Goal: Task Accomplishment & Management: Complete application form

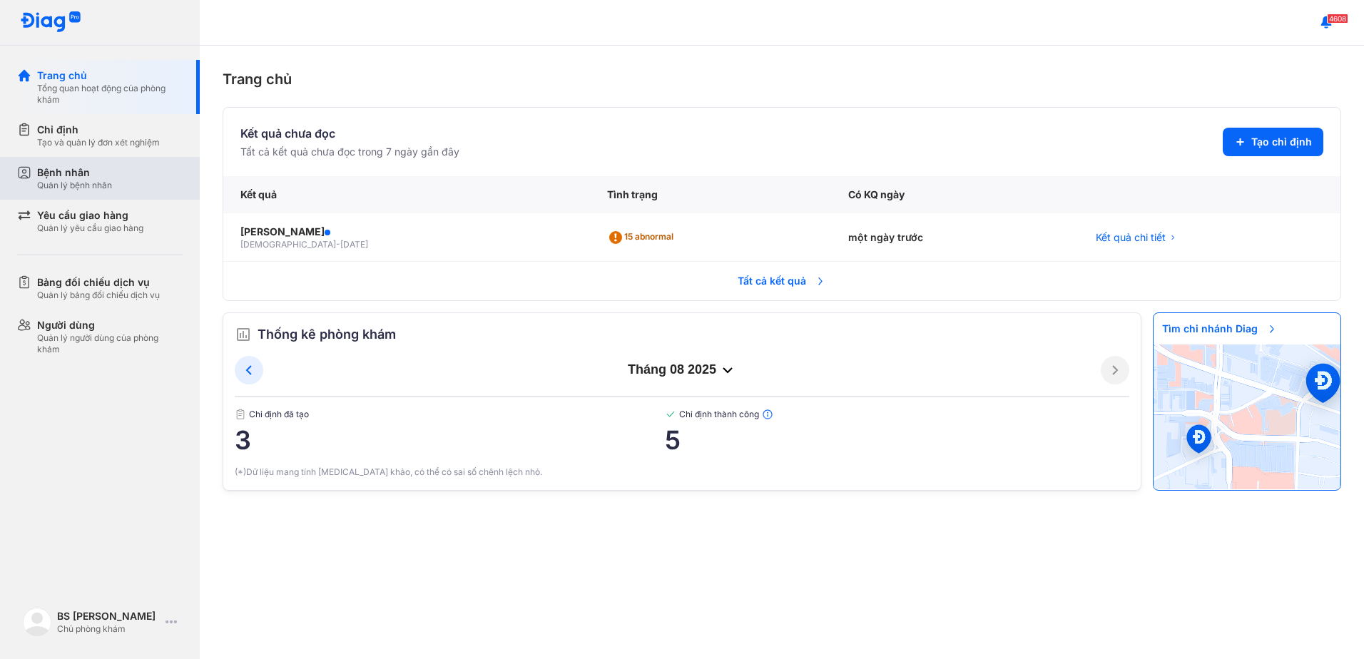
click at [81, 173] on div "Bệnh nhân" at bounding box center [74, 172] width 75 height 14
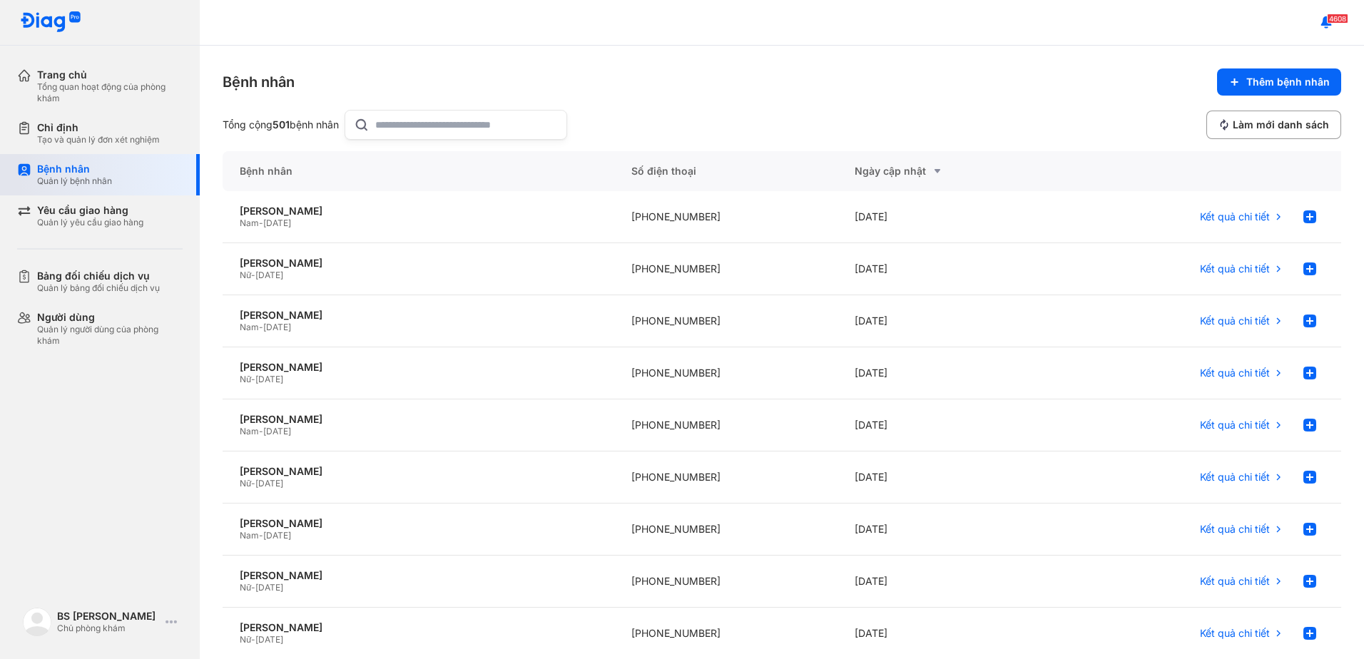
click at [88, 174] on div "Bệnh nhân" at bounding box center [74, 169] width 75 height 13
click at [1291, 83] on span "Thêm bệnh nhân" at bounding box center [1287, 82] width 83 height 13
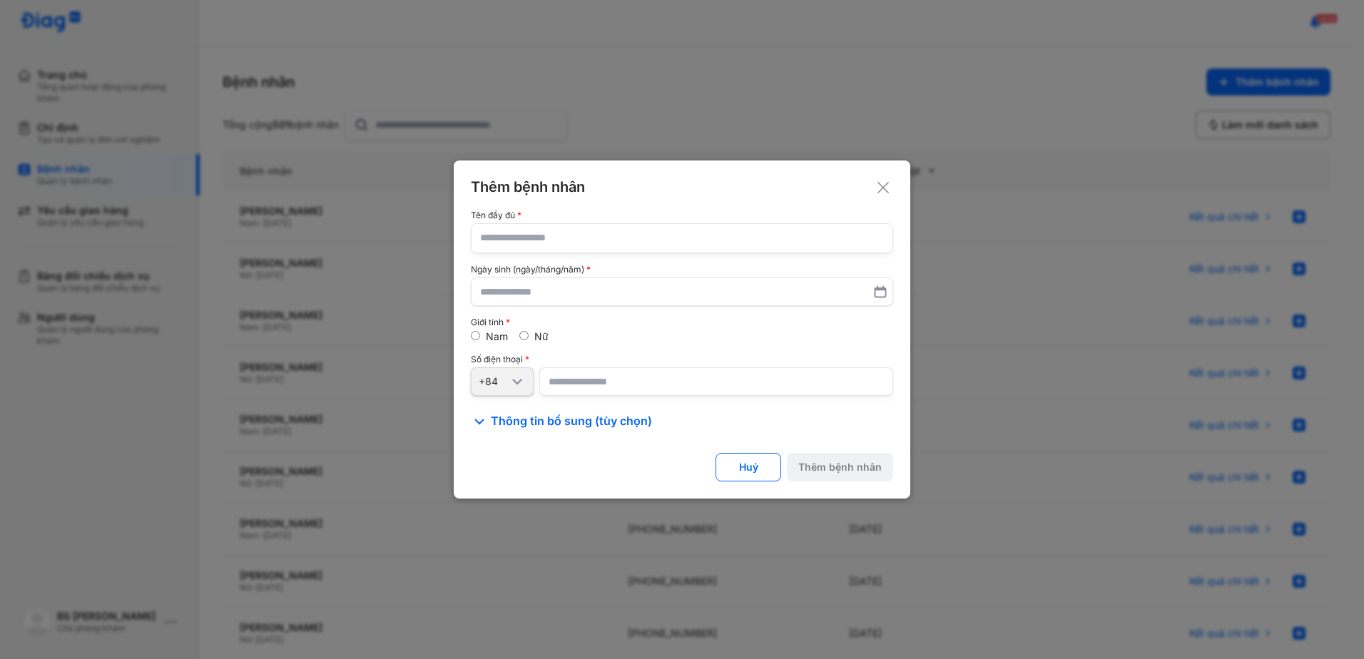
click at [761, 245] on input "text" at bounding box center [682, 238] width 404 height 29
type input "**********"
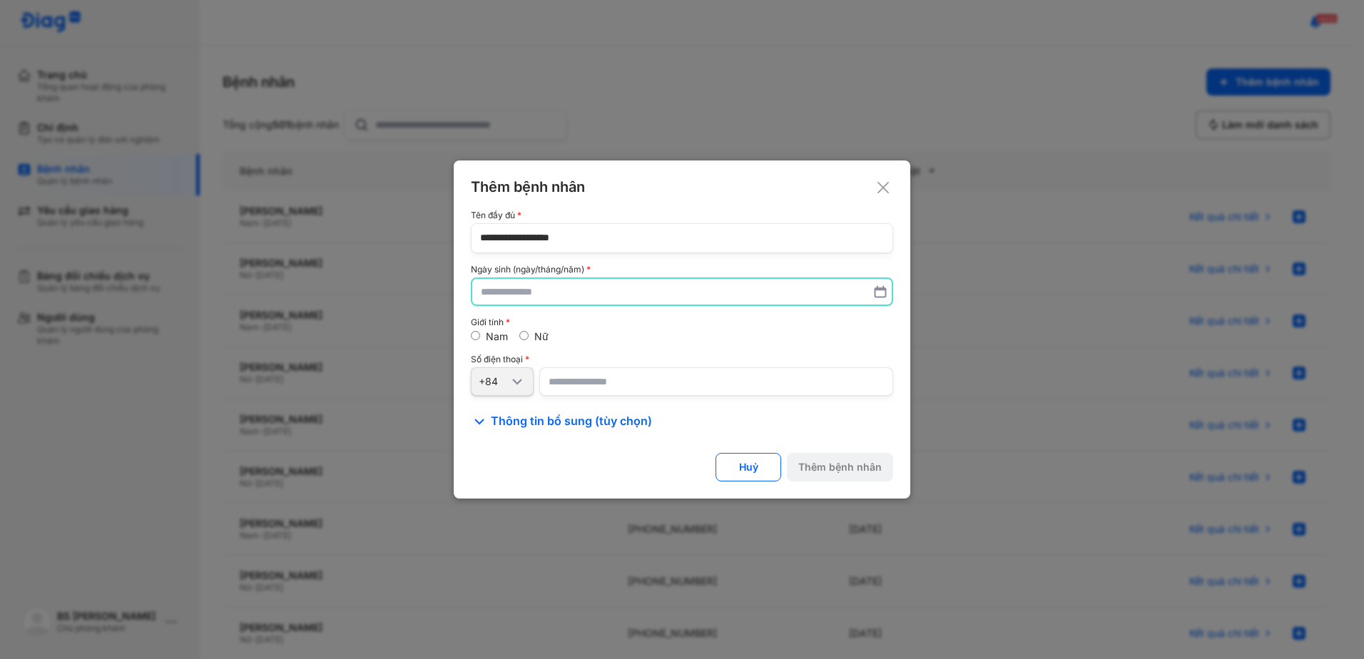
click at [492, 295] on input "text" at bounding box center [682, 292] width 402 height 26
type input "**********"
click at [574, 384] on input "number" at bounding box center [716, 381] width 354 height 29
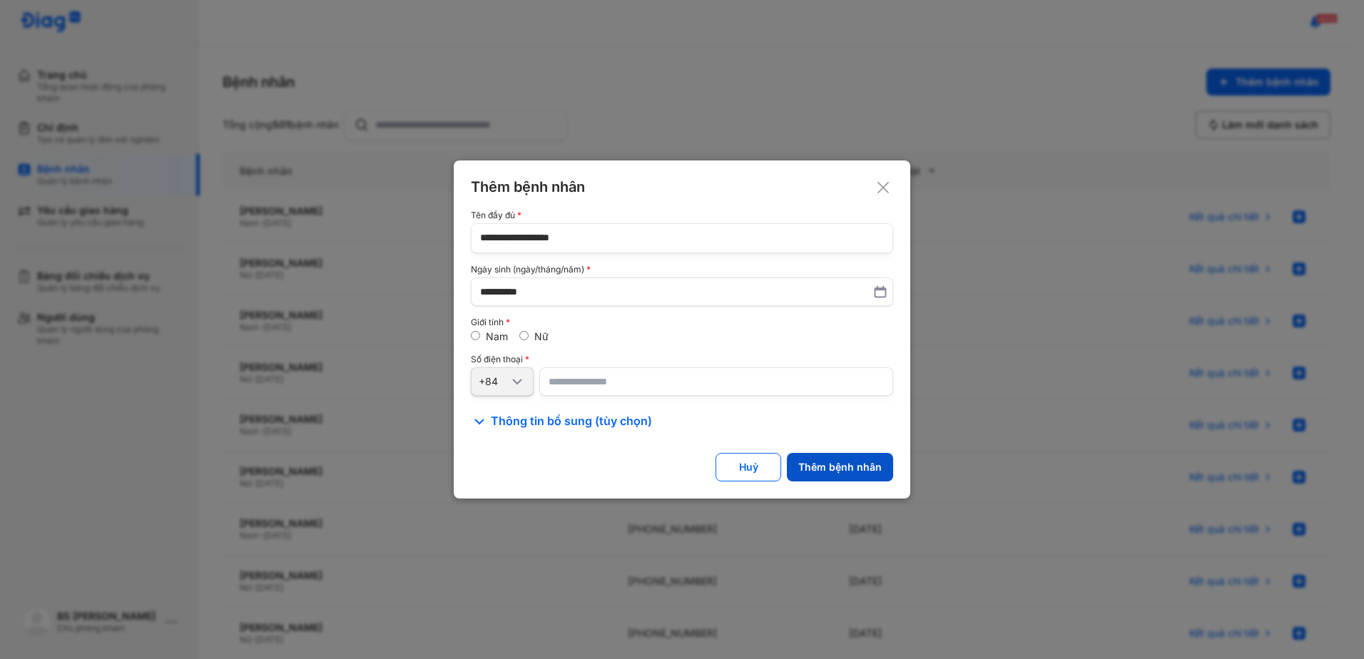
type input "**********"
click at [867, 468] on div "Thêm bệnh nhân" at bounding box center [839, 467] width 83 height 13
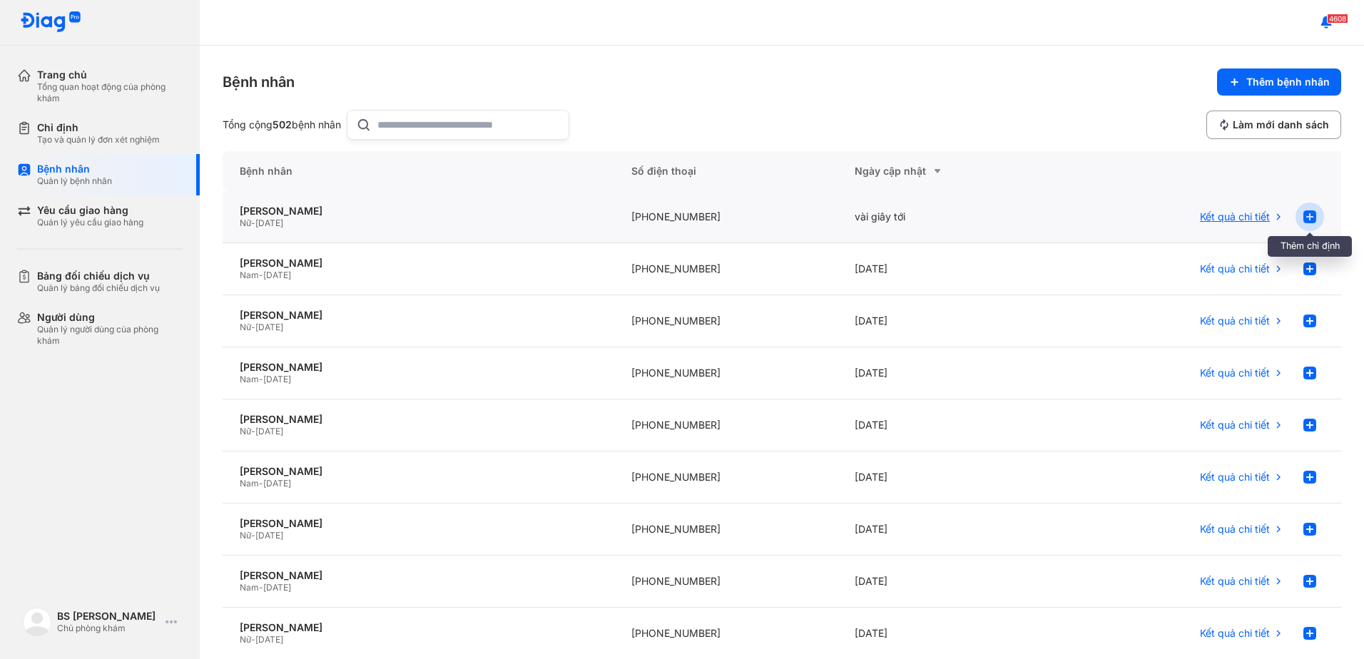
click at [1303, 214] on use at bounding box center [1309, 216] width 13 height 13
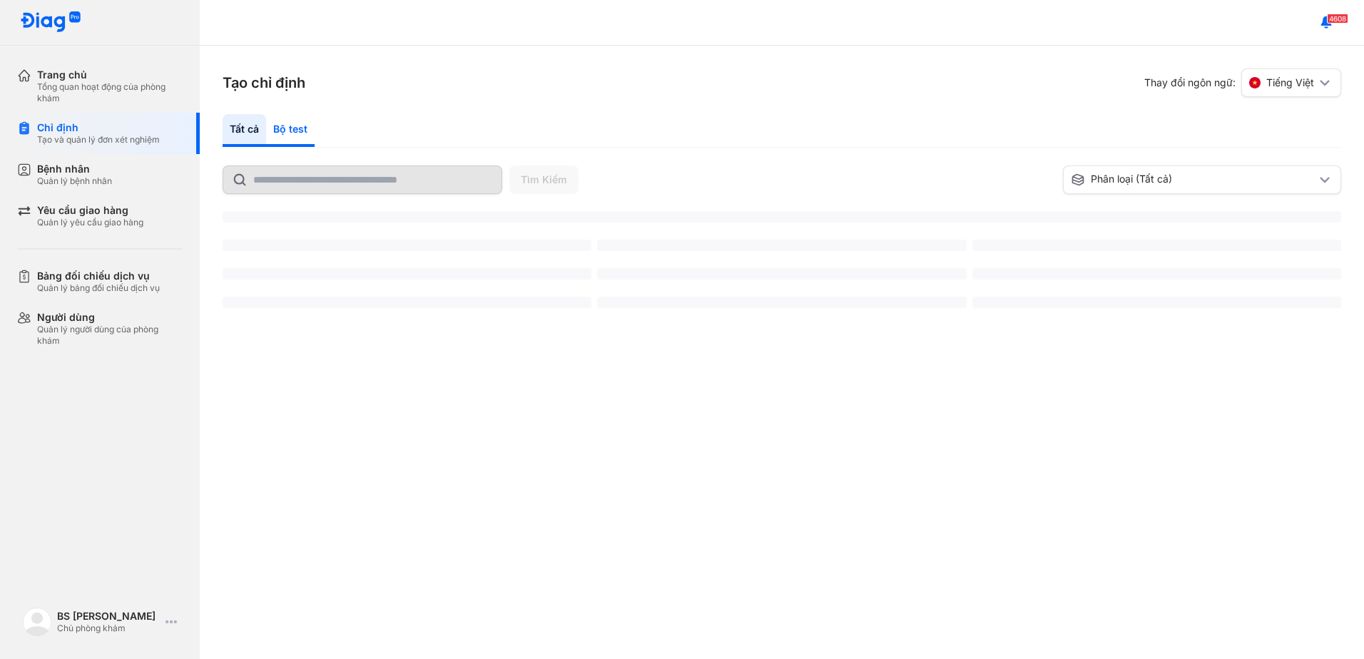
click at [289, 128] on div "Bộ test" at bounding box center [290, 130] width 49 height 33
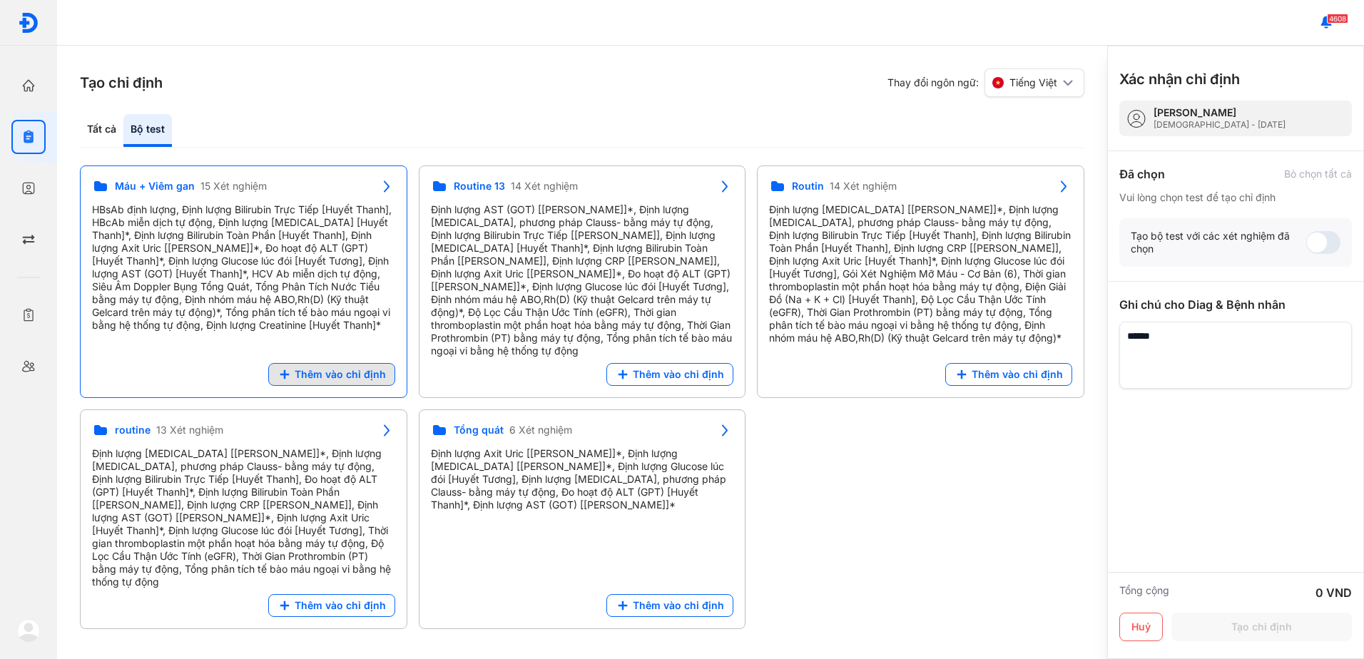
click at [335, 368] on span "Thêm vào chỉ định" at bounding box center [340, 374] width 91 height 13
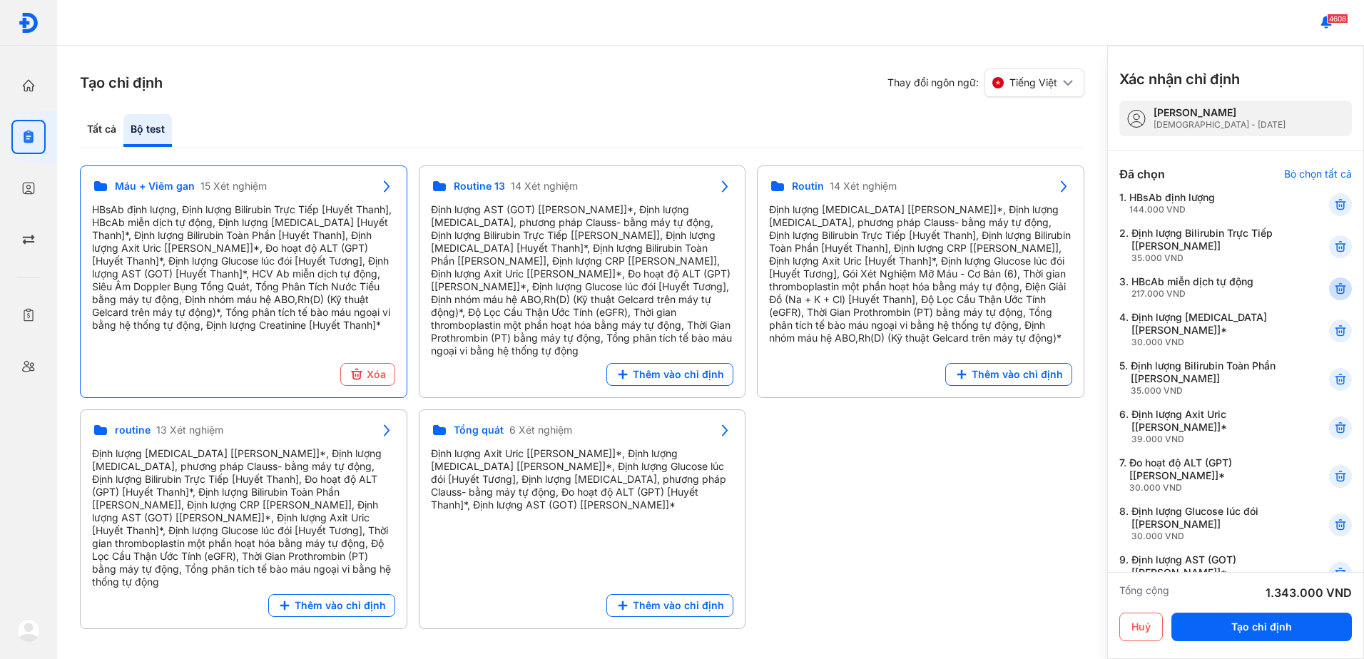
click at [1333, 287] on icon at bounding box center [1340, 289] width 14 height 14
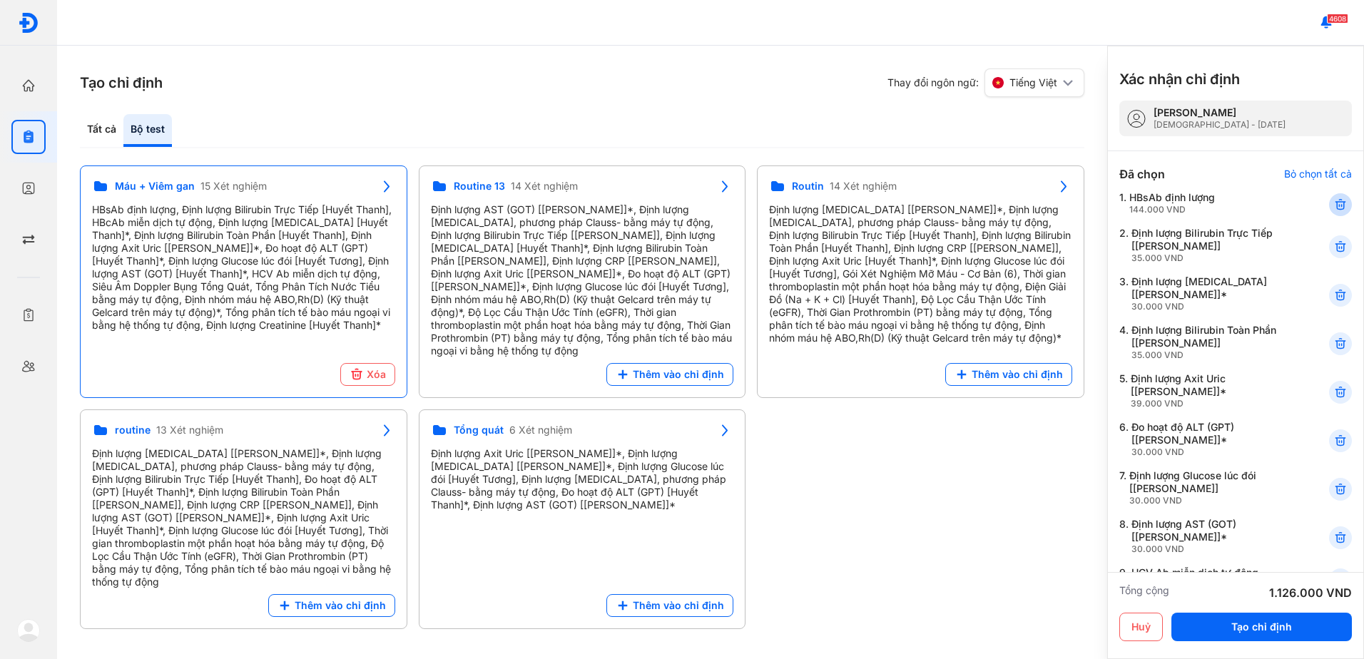
click at [1333, 203] on icon at bounding box center [1340, 205] width 14 height 14
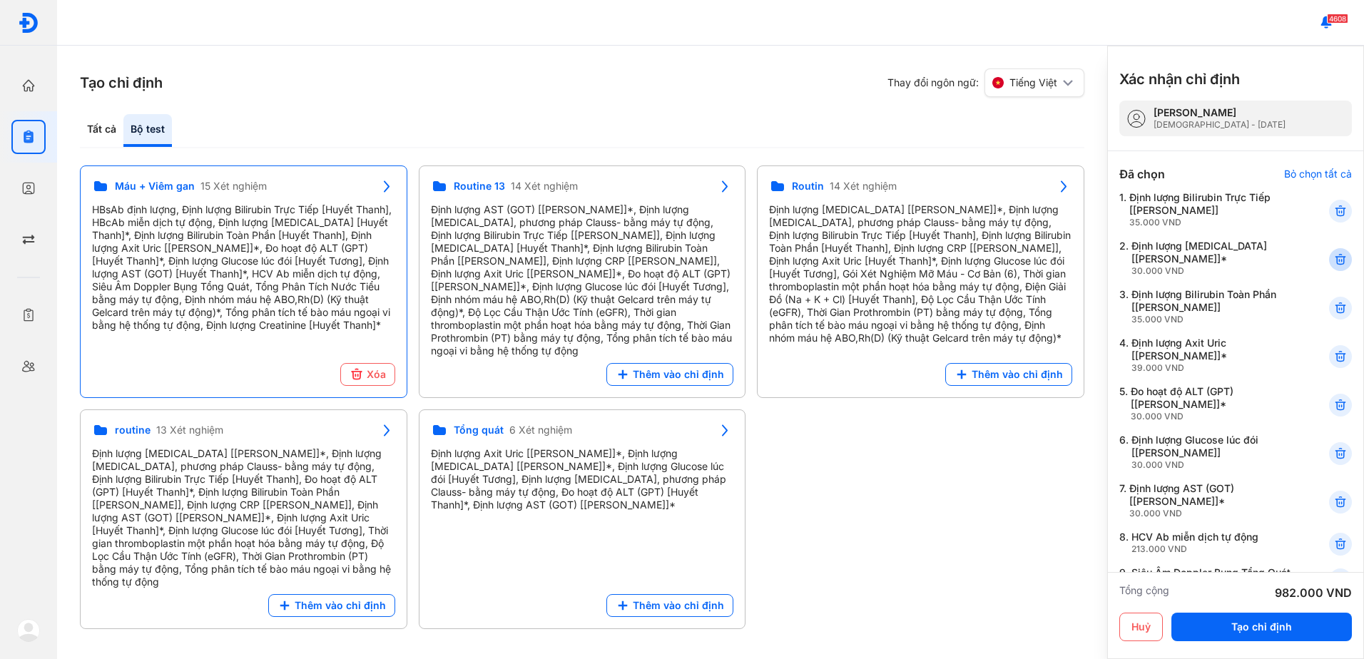
click at [1333, 253] on icon at bounding box center [1340, 260] width 14 height 14
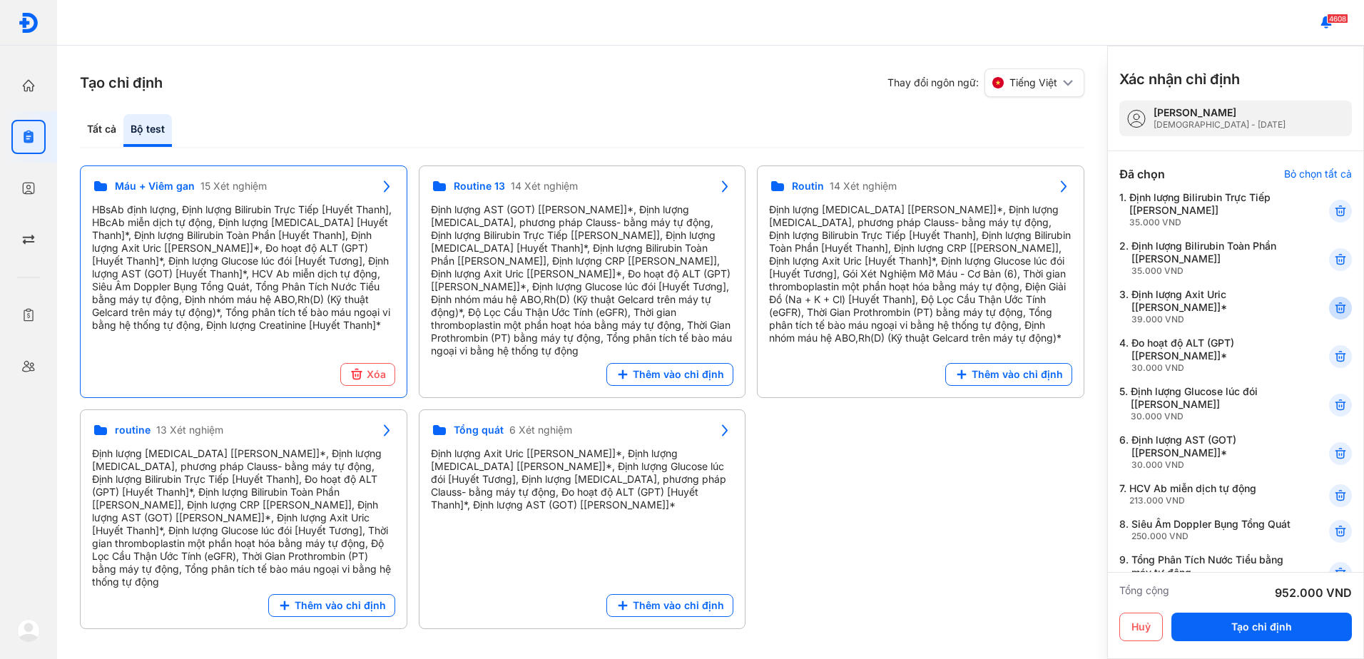
click at [1333, 302] on icon at bounding box center [1340, 308] width 14 height 14
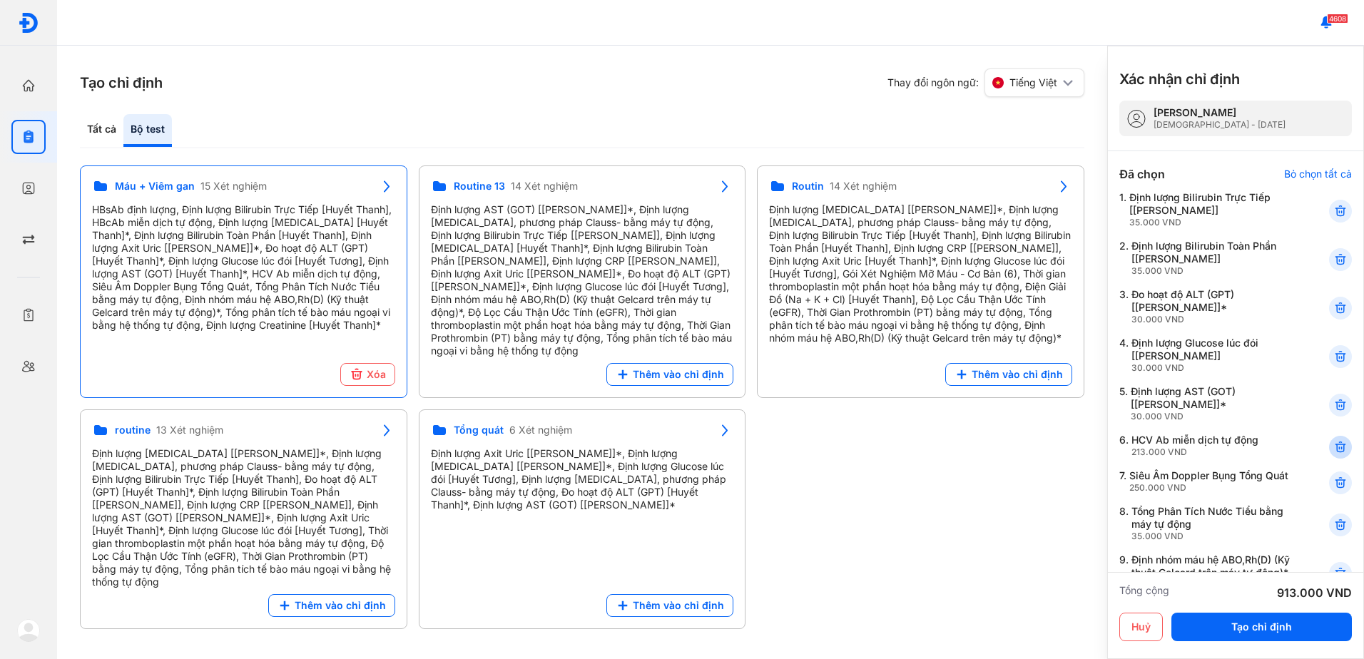
click at [1333, 445] on icon at bounding box center [1340, 447] width 14 height 14
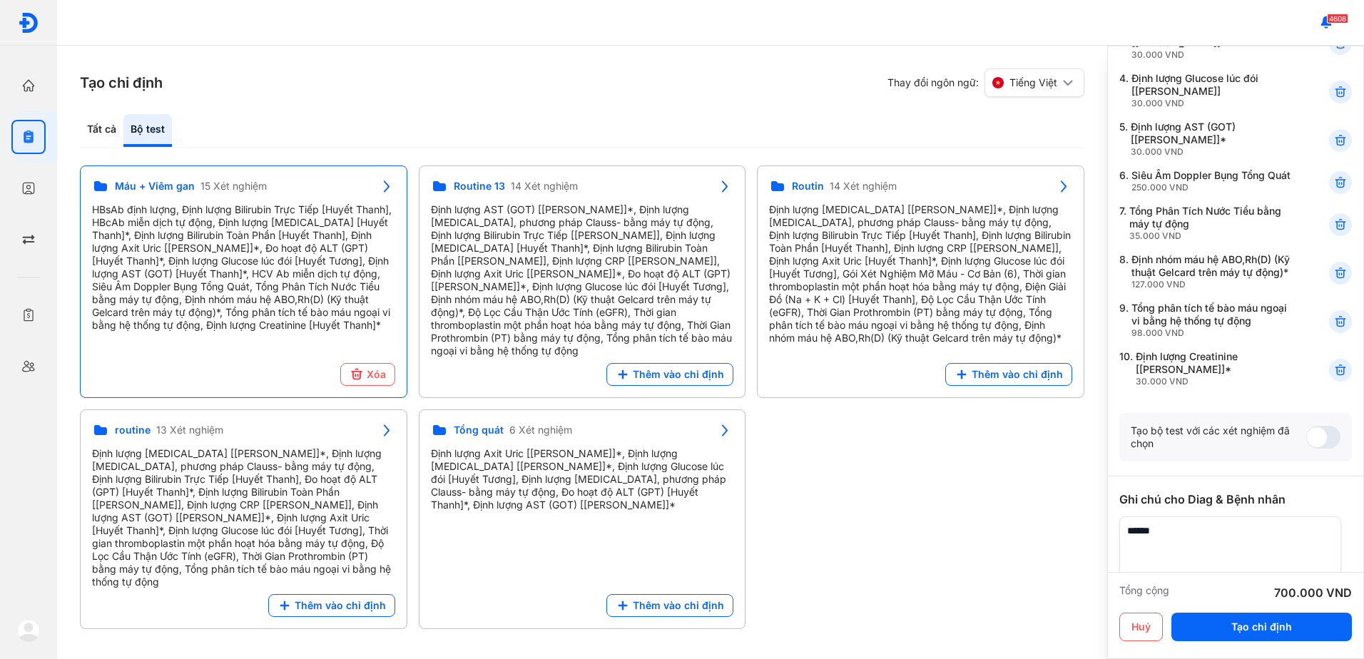
scroll to position [285, 0]
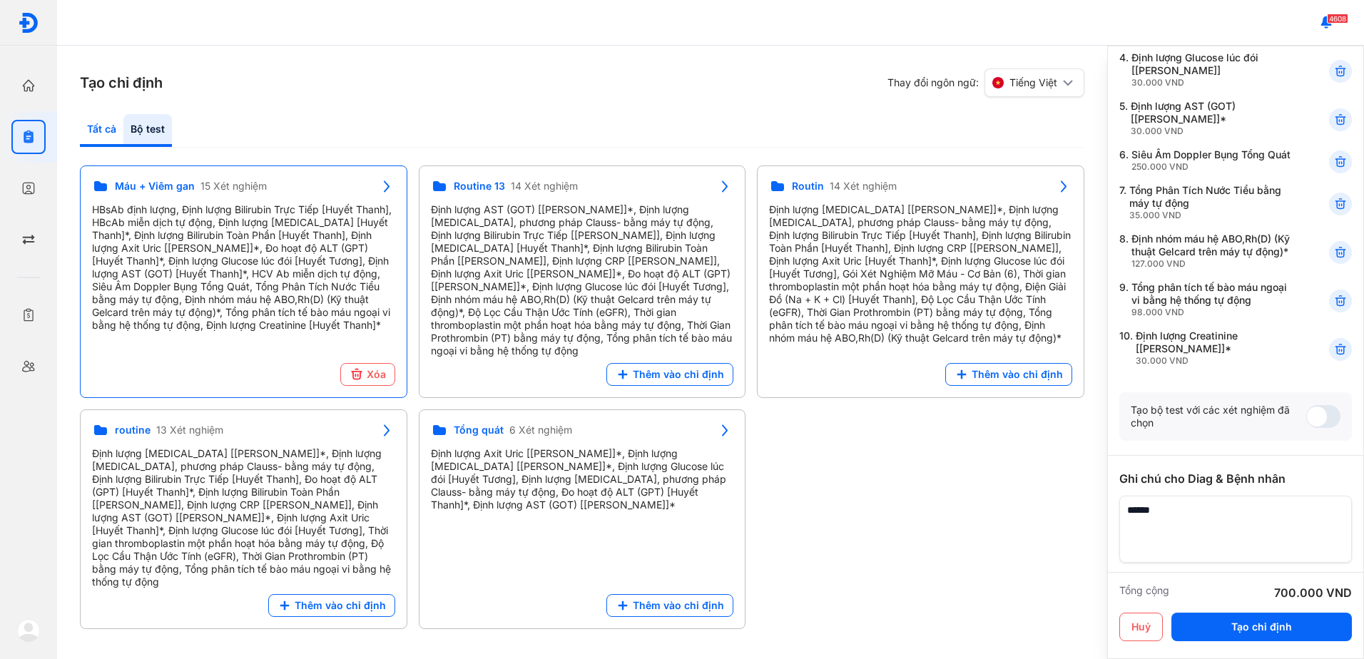
click at [123, 126] on div "Tất cả" at bounding box center [147, 130] width 49 height 33
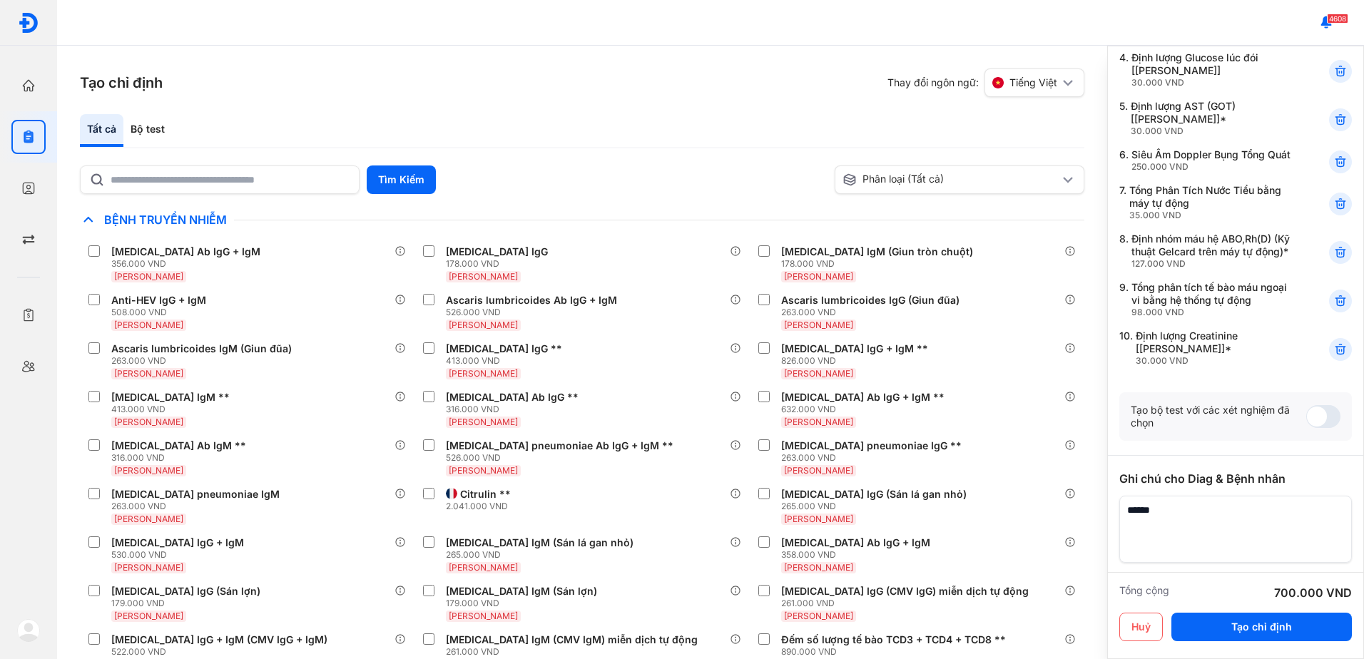
click at [233, 195] on div "Tìm Kiếm Phân loại (Tất cả) Lưu làm chế độ xem mặc định Chỉ định nhiều nhất Bện…" at bounding box center [582, 412] width 1004 height 494
click at [245, 183] on input "text" at bounding box center [231, 179] width 240 height 26
type input "******"
click at [410, 185] on button "Tìm Kiếm" at bounding box center [401, 179] width 69 height 29
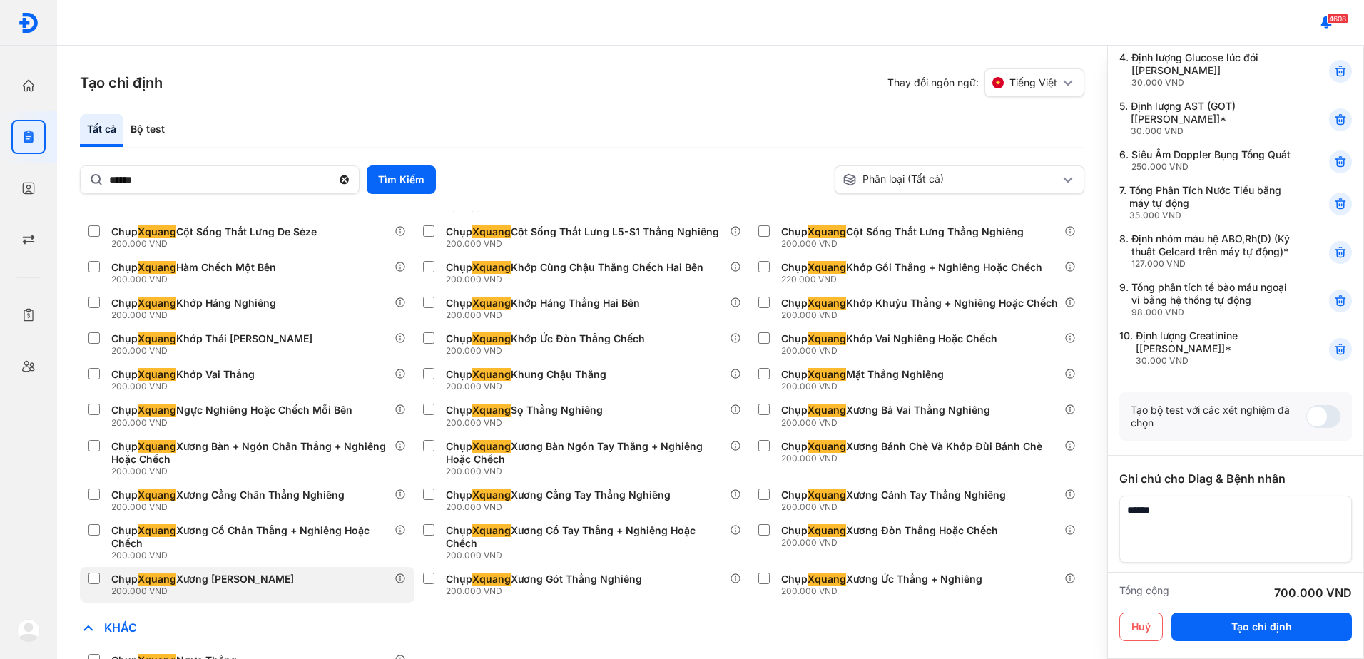
scroll to position [159, 0]
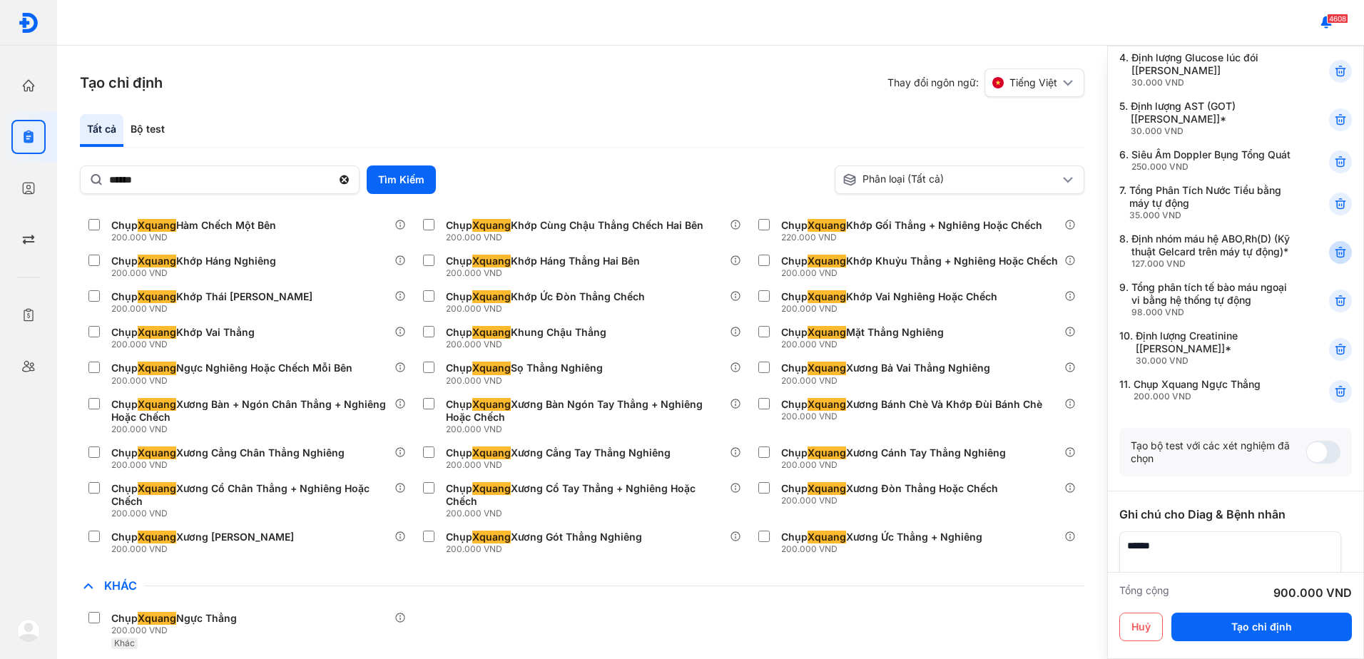
click at [1335, 258] on use at bounding box center [1340, 253] width 10 height 10
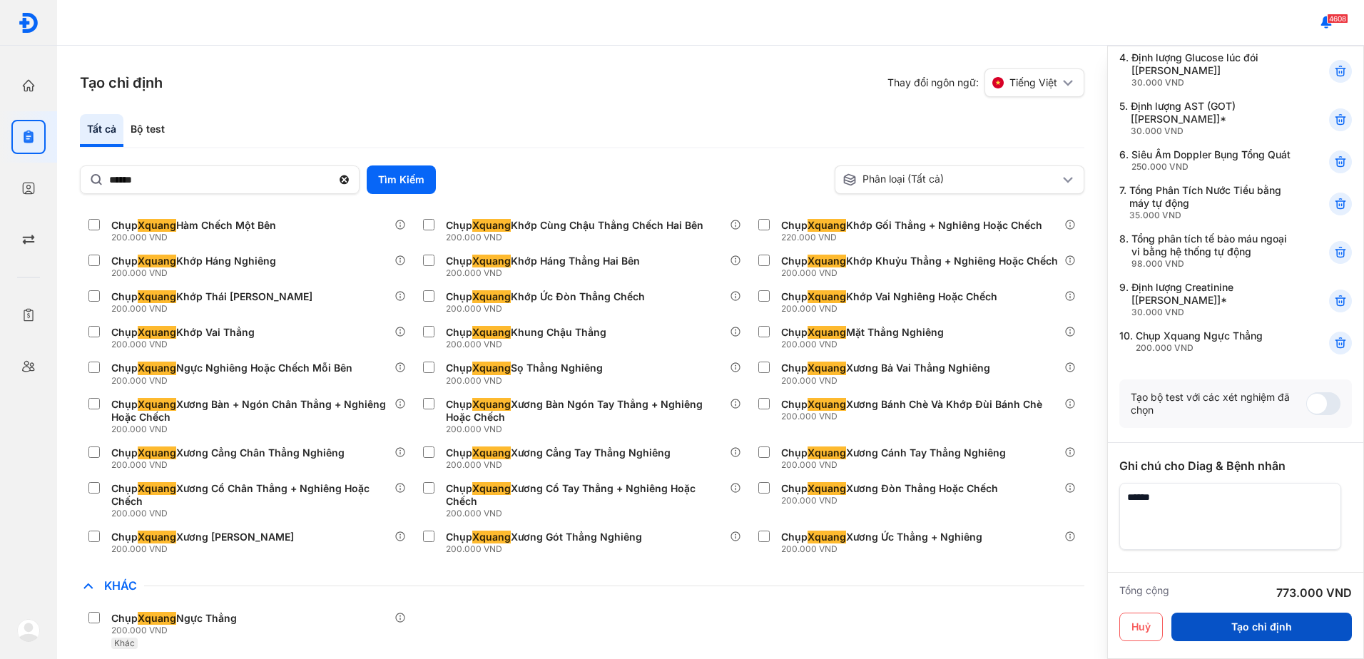
click at [1250, 624] on button "Tạo chỉ định" at bounding box center [1261, 627] width 180 height 29
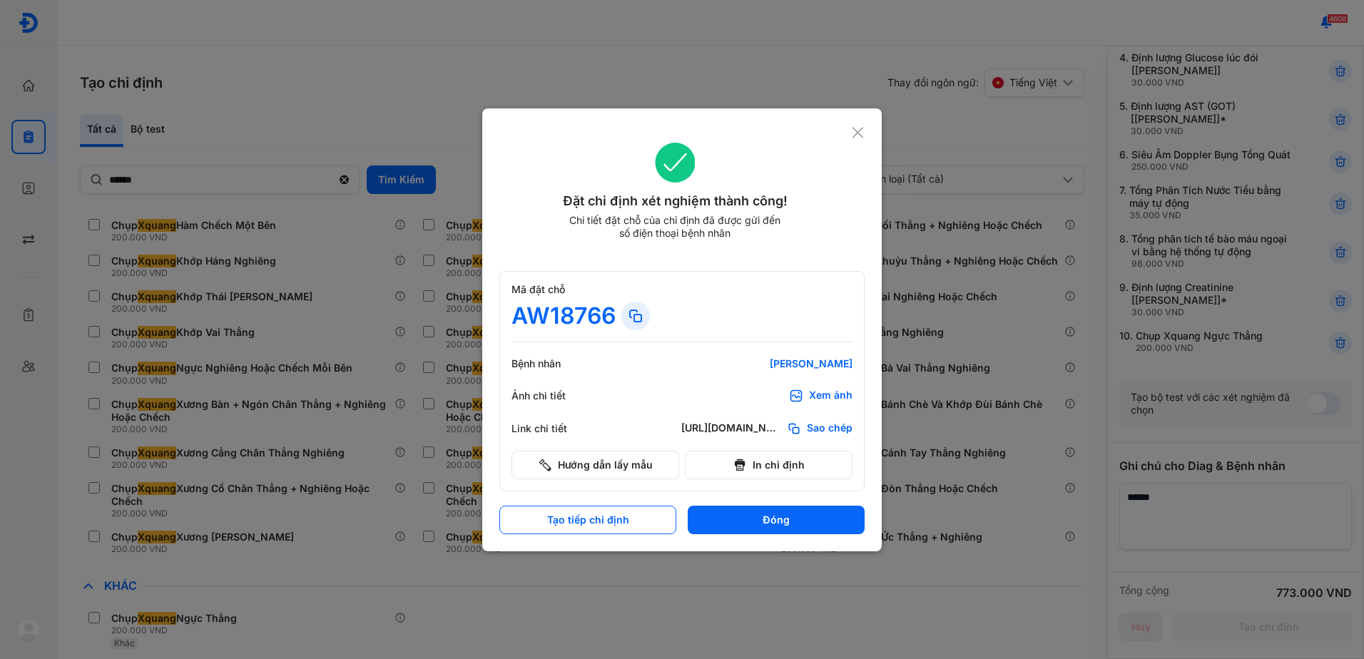
scroll to position [0, 0]
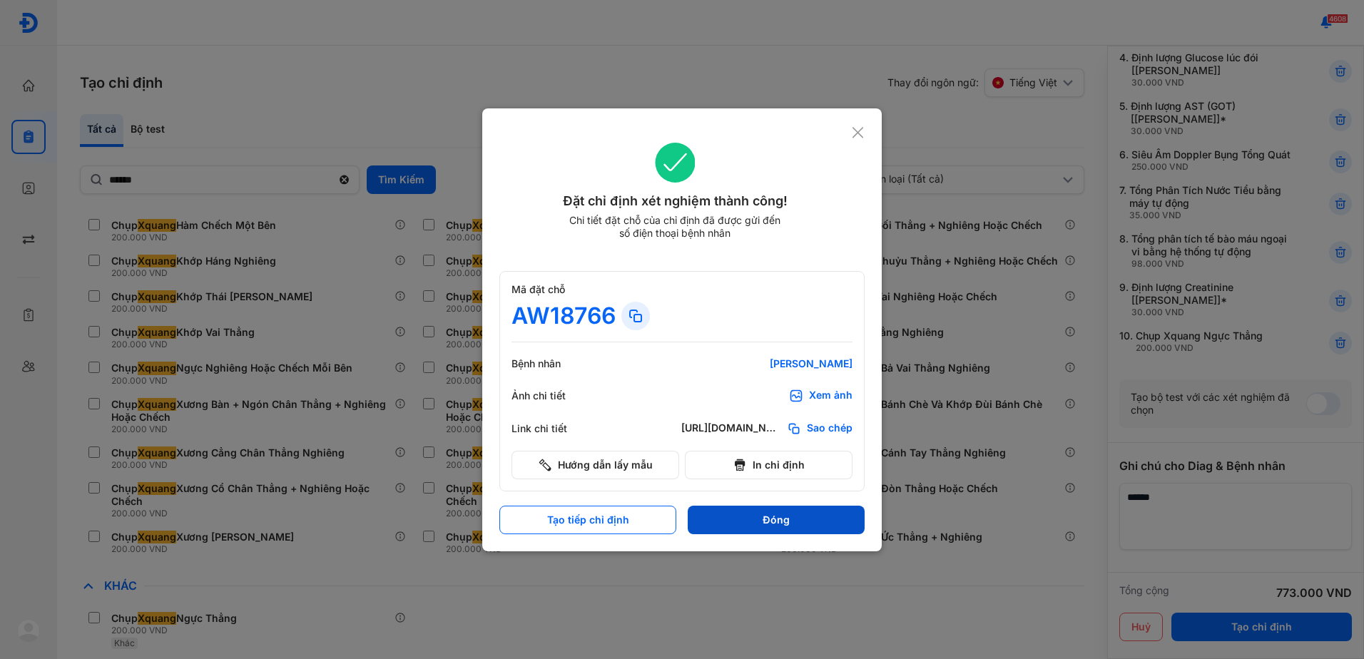
click at [796, 514] on button "Đóng" at bounding box center [776, 520] width 177 height 29
